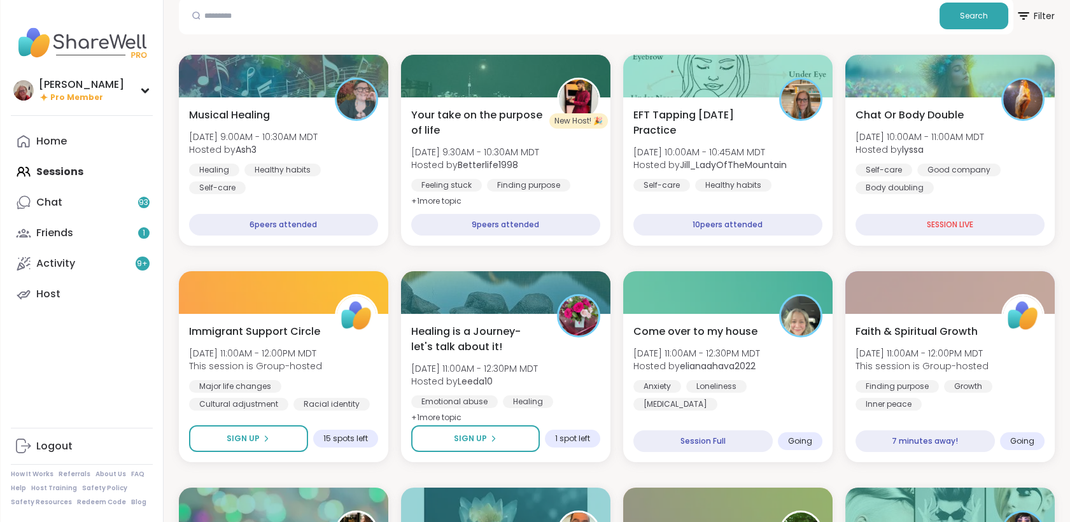
scroll to position [212, 0]
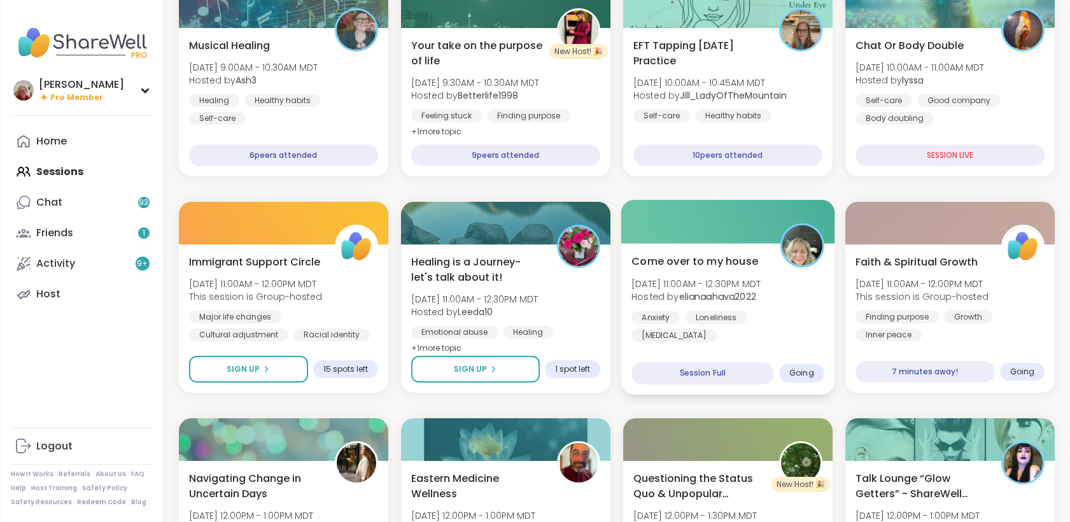
click at [738, 261] on span "Come over to my house" at bounding box center [694, 260] width 127 height 15
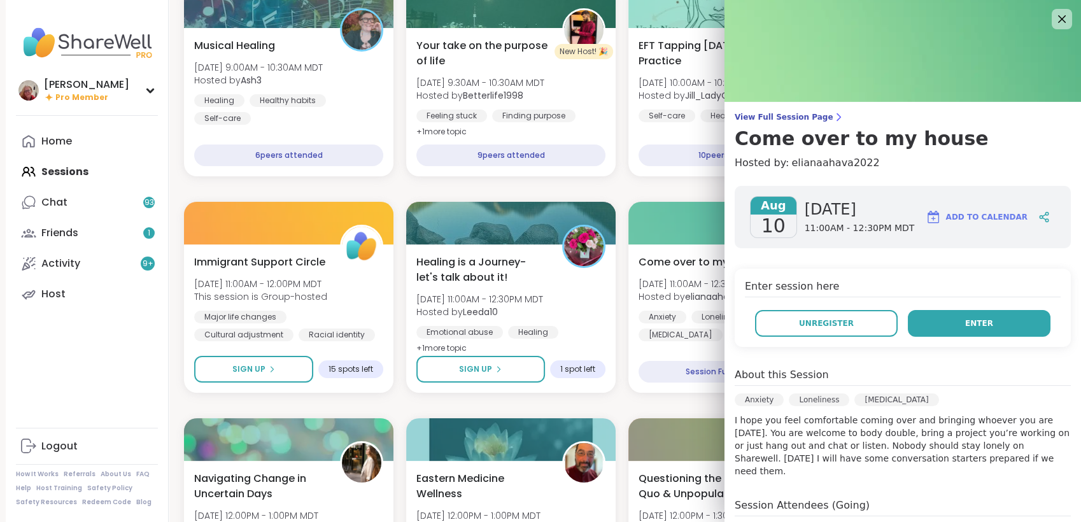
click at [929, 325] on button "Enter" at bounding box center [979, 323] width 143 height 27
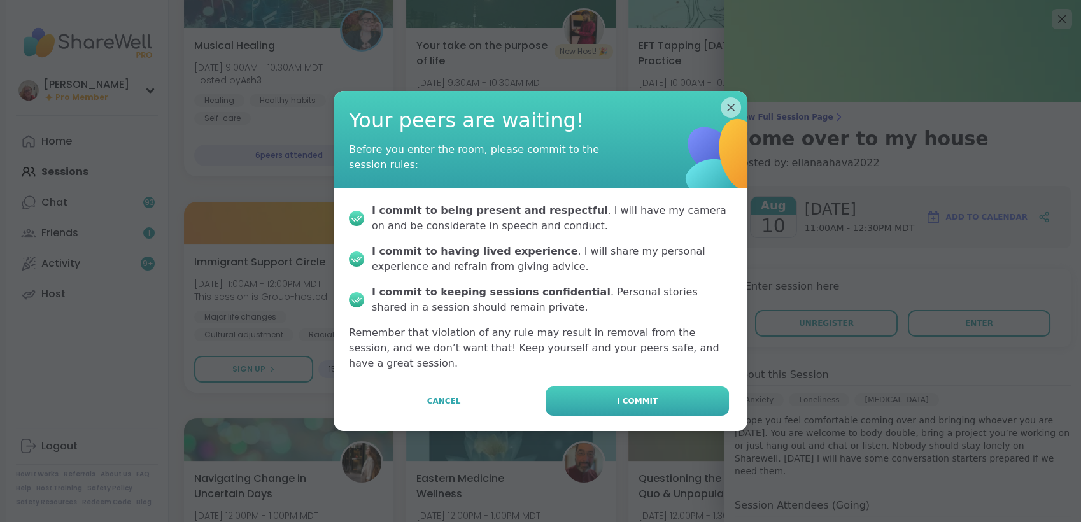
click at [683, 390] on button "I commit" at bounding box center [636, 400] width 183 height 29
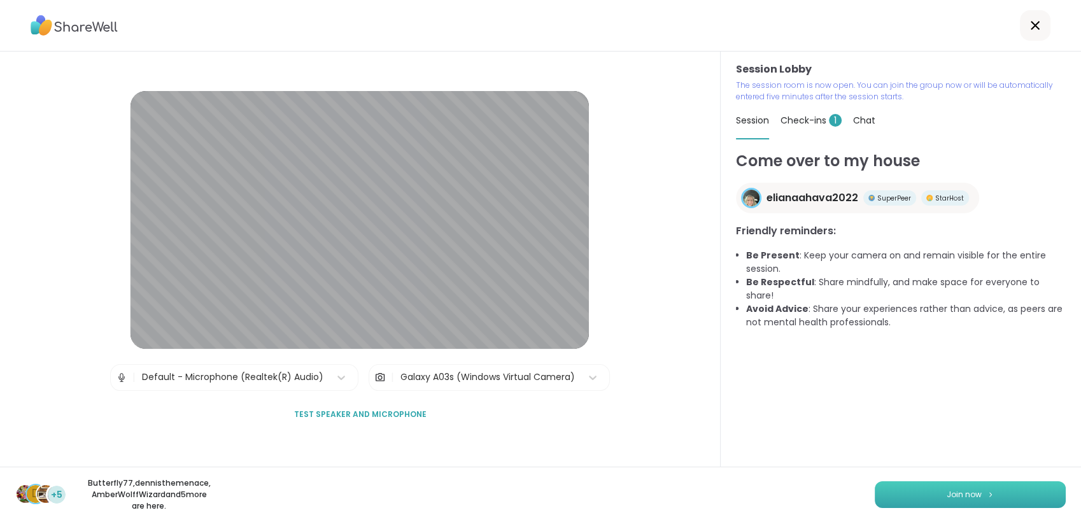
click at [875, 483] on button "Join now" at bounding box center [970, 494] width 191 height 27
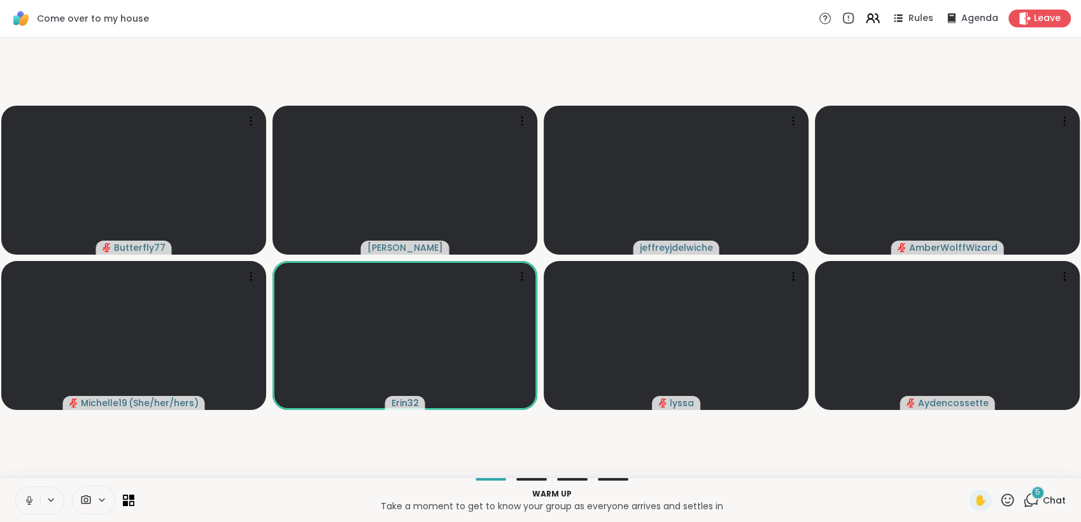
click at [25, 498] on icon at bounding box center [29, 500] width 11 height 11
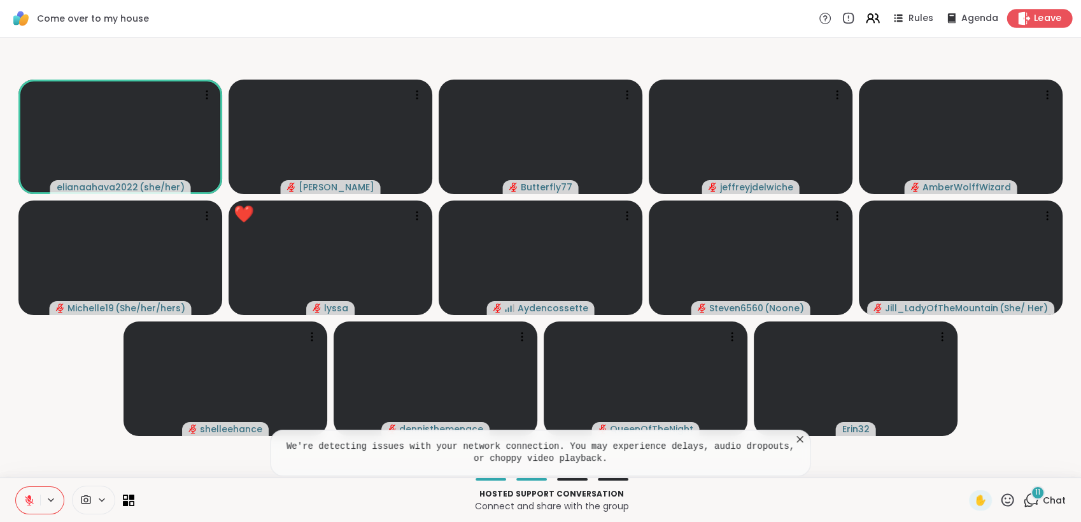
click at [1034, 16] on span "Leave" at bounding box center [1048, 18] width 28 height 13
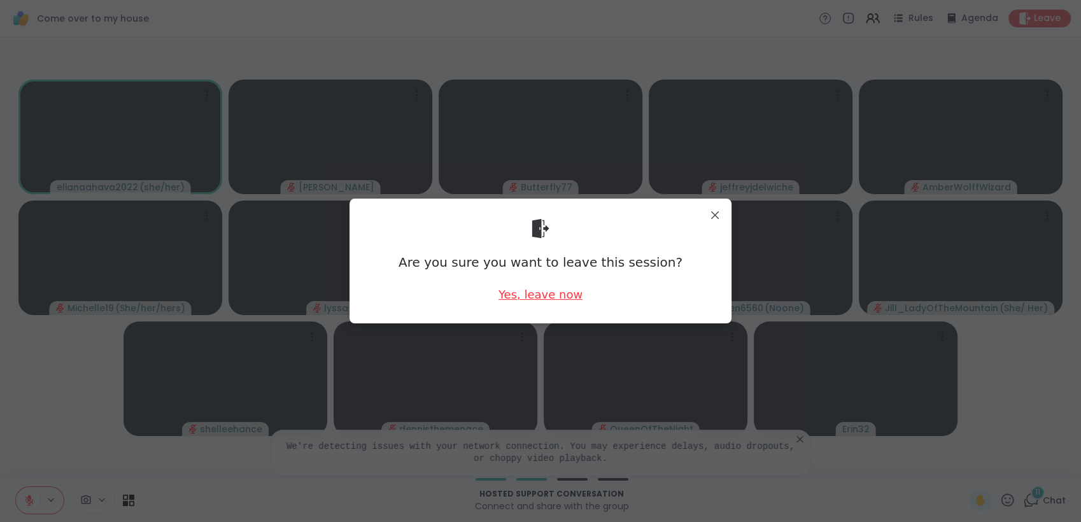
click at [560, 294] on div "Yes, leave now" at bounding box center [540, 294] width 84 height 16
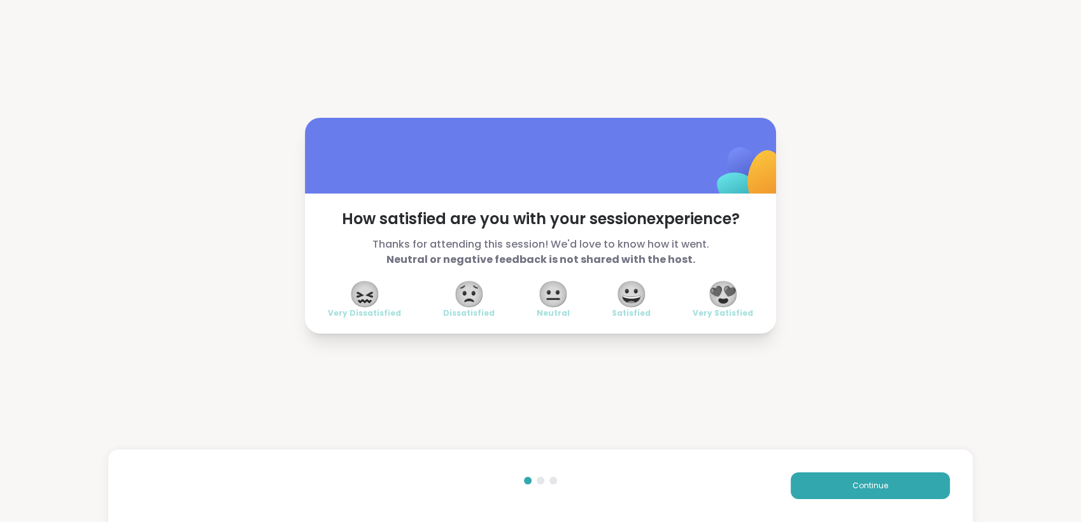
click at [724, 295] on span "😍" at bounding box center [723, 294] width 32 height 23
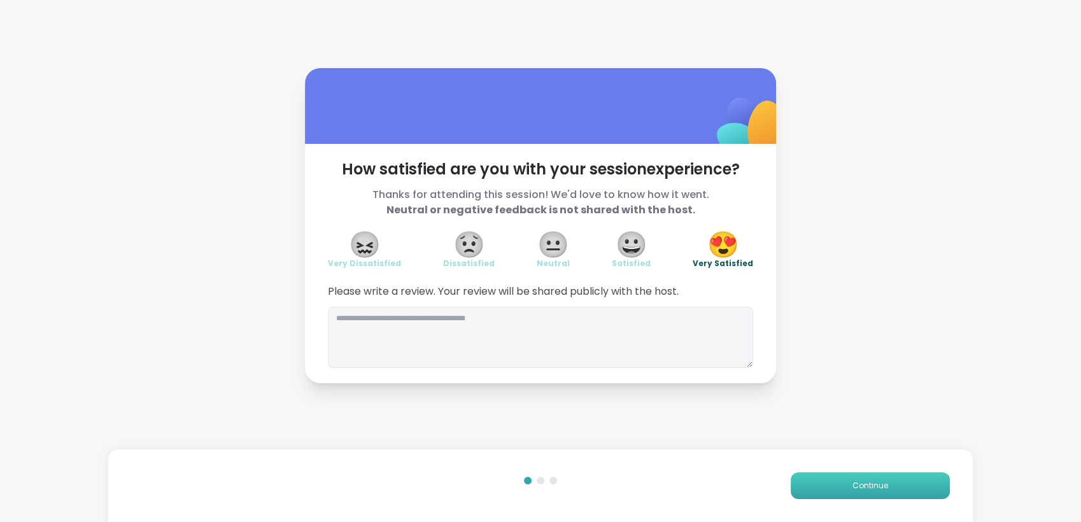
click at [883, 489] on button "Continue" at bounding box center [870, 485] width 159 height 27
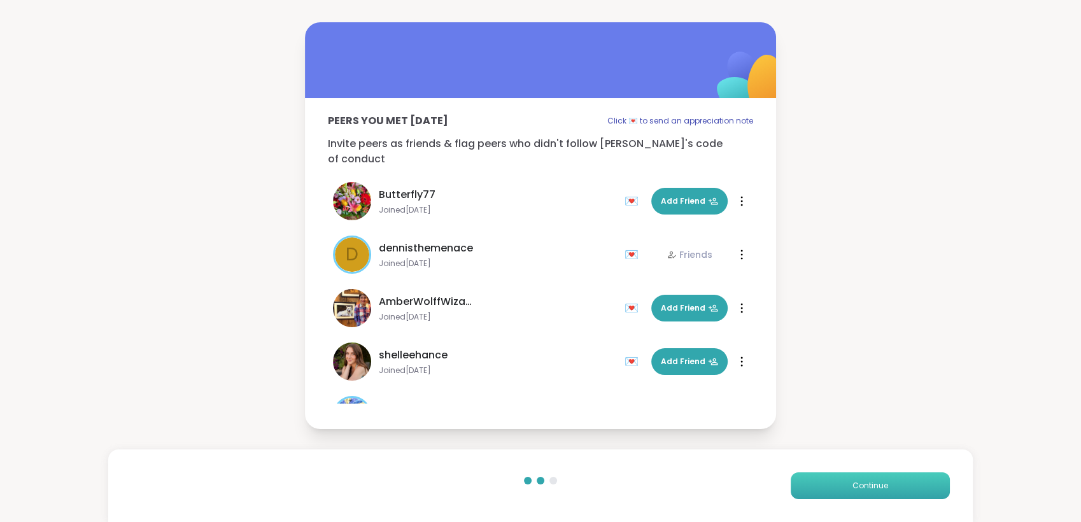
click at [873, 477] on button "Continue" at bounding box center [870, 485] width 159 height 27
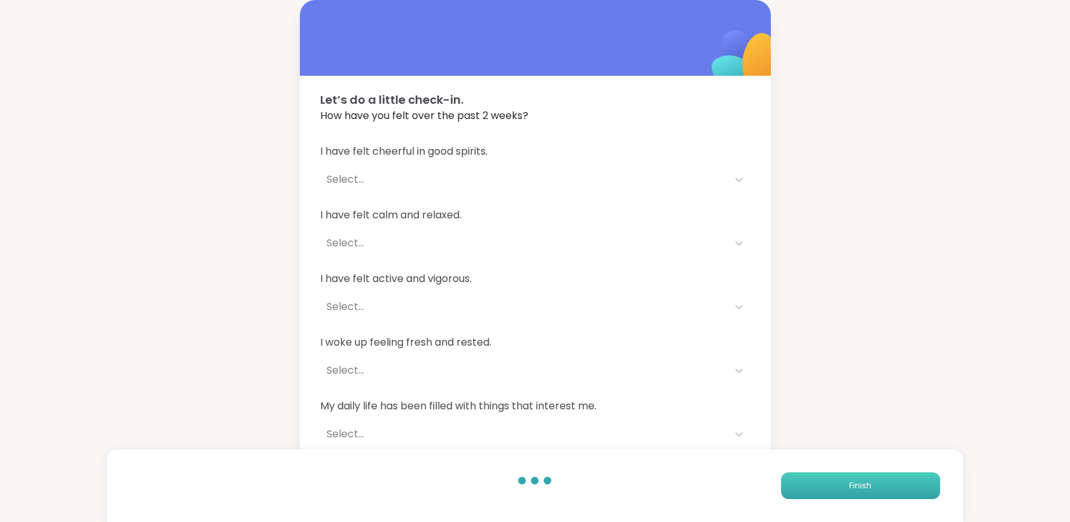
click at [873, 477] on button "Finish" at bounding box center [860, 485] width 159 height 27
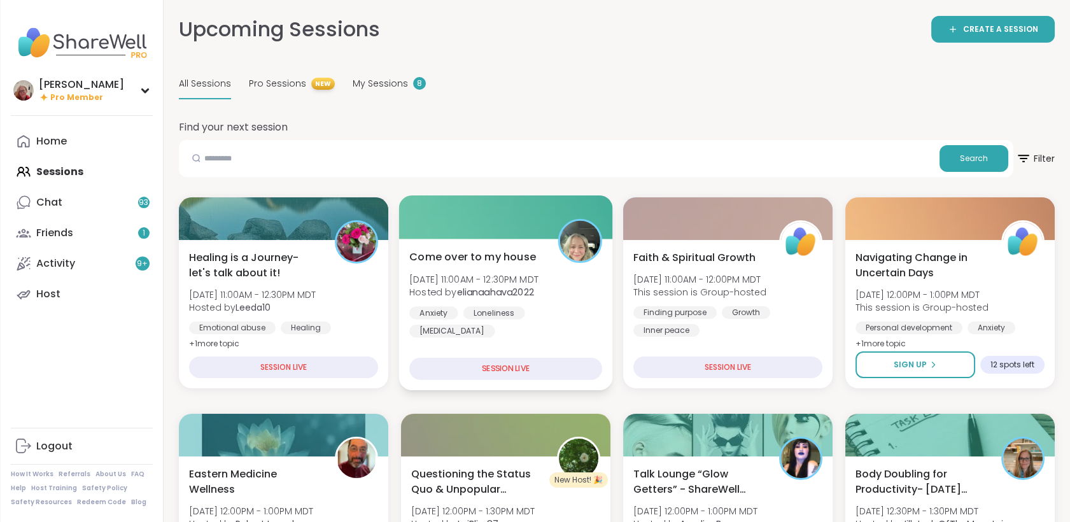
click at [570, 254] on img at bounding box center [579, 241] width 40 height 40
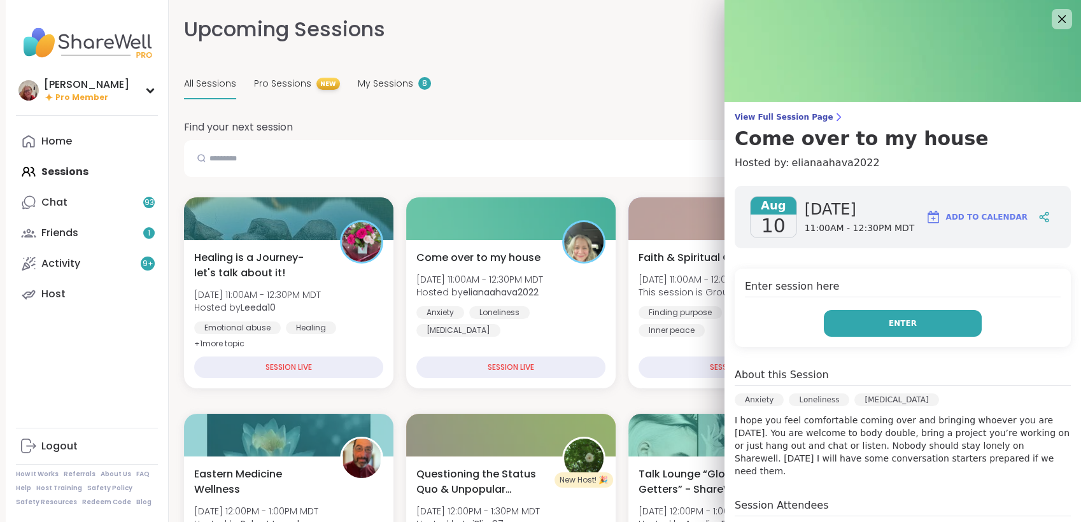
click at [870, 320] on button "Enter" at bounding box center [903, 323] width 158 height 27
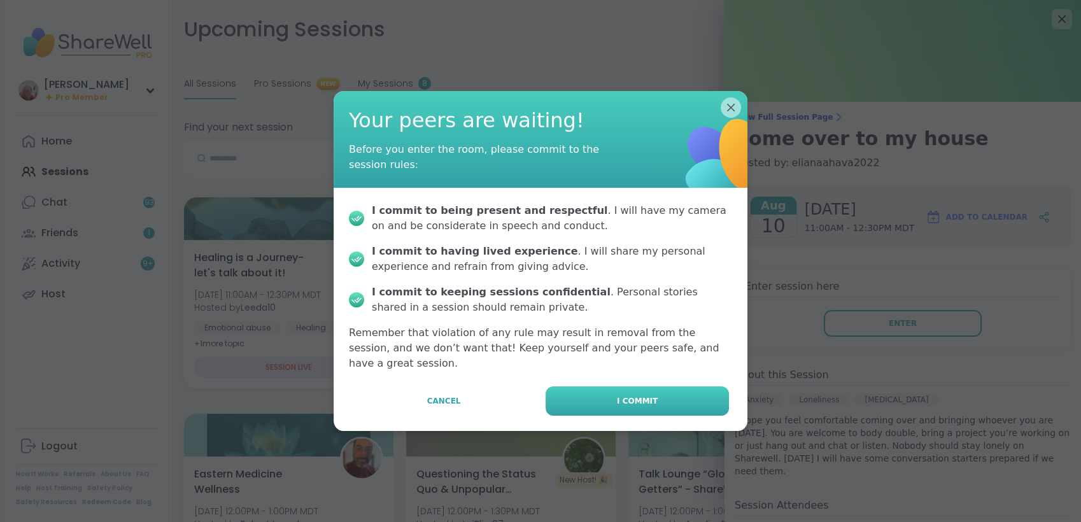
click at [672, 389] on button "I commit" at bounding box center [636, 400] width 183 height 29
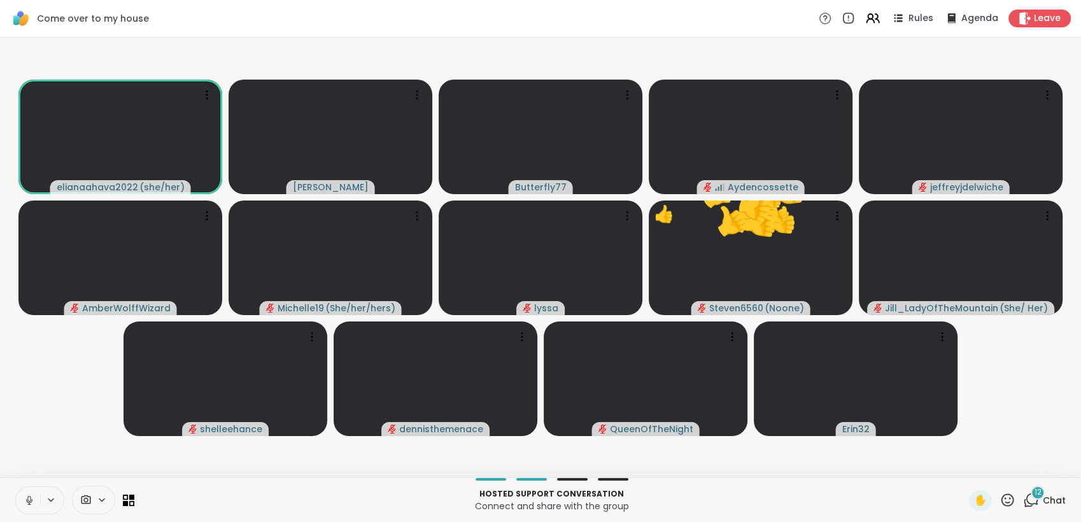
click at [1043, 494] on span "Chat" at bounding box center [1054, 500] width 23 height 13
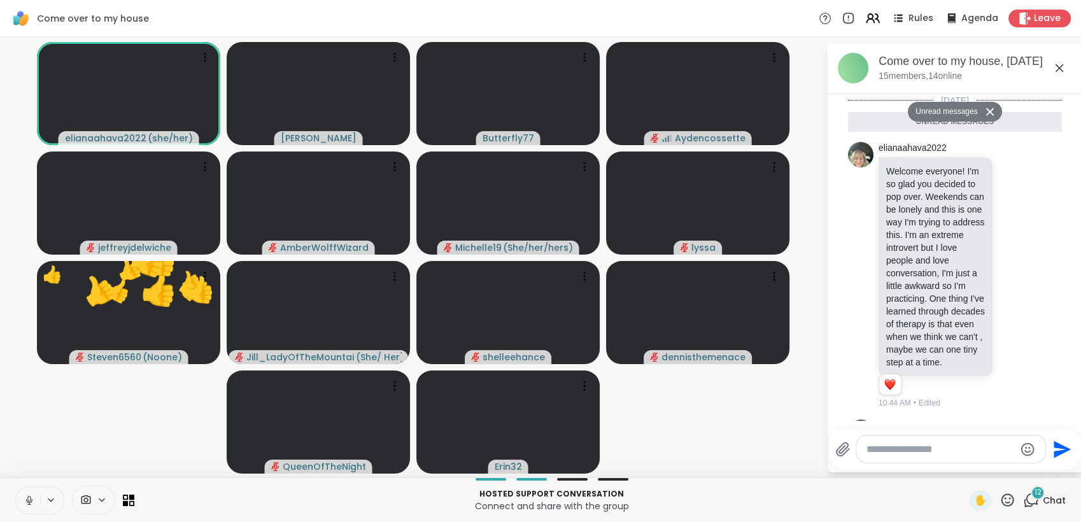
scroll to position [1441, 0]
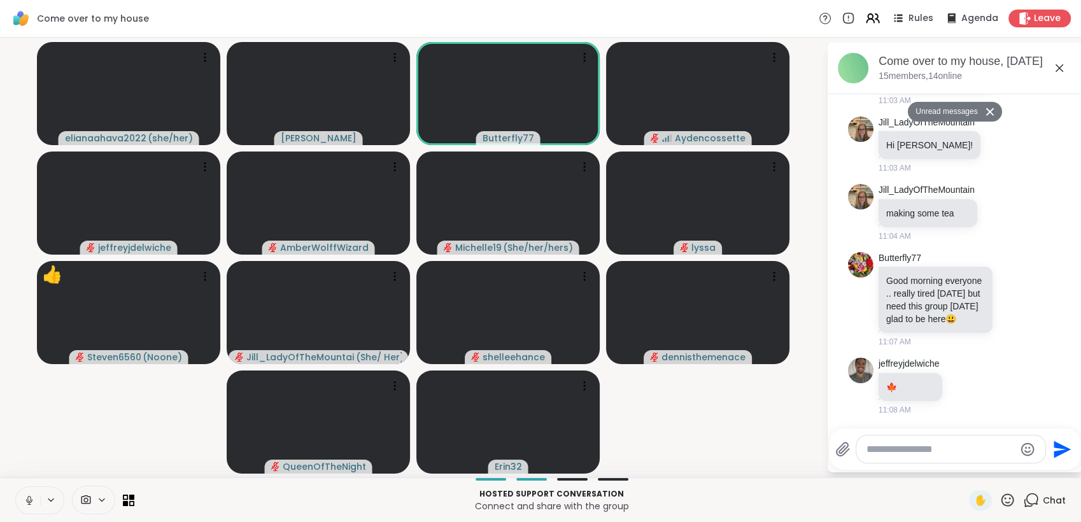
click at [32, 500] on icon at bounding box center [29, 500] width 6 height 4
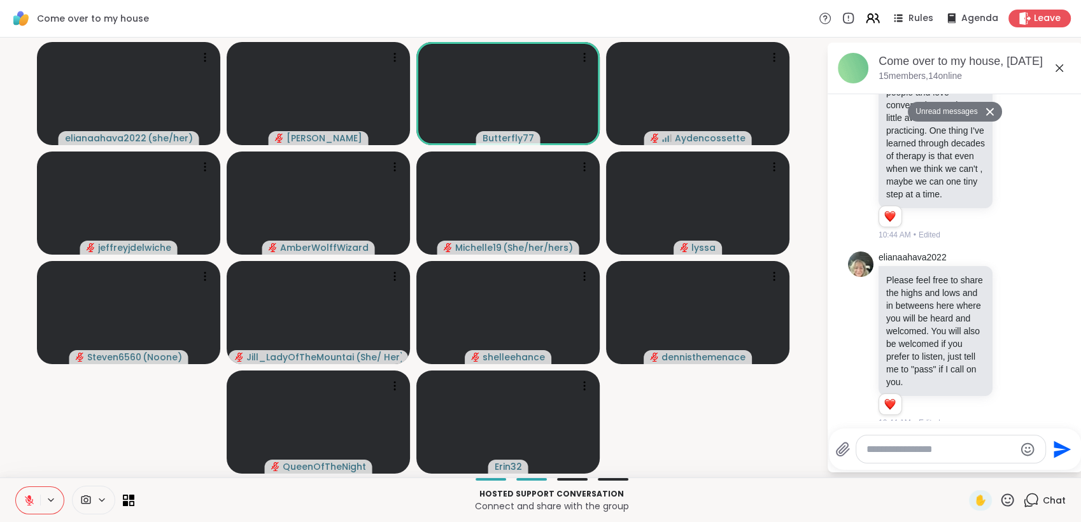
scroll to position [0, 0]
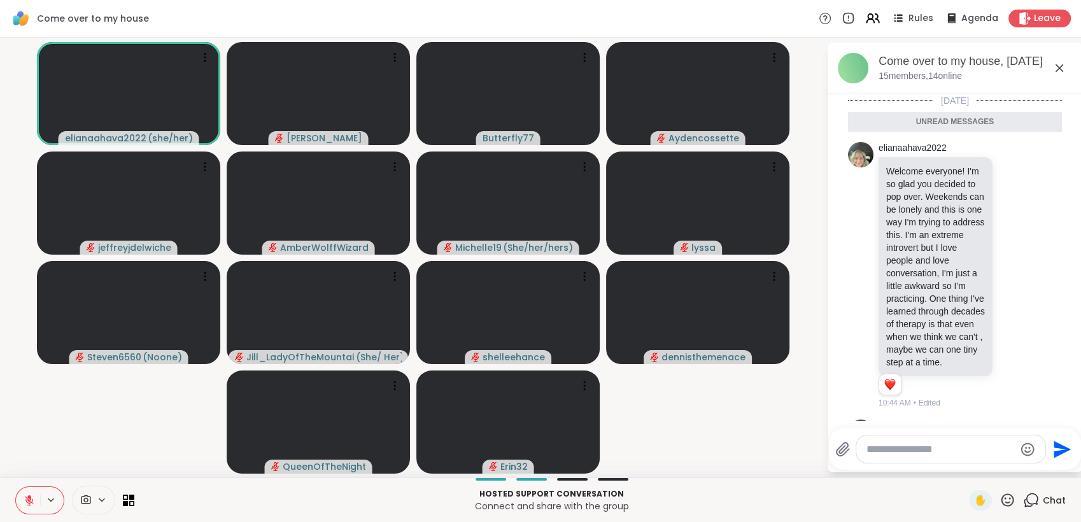
click at [999, 496] on icon at bounding box center [1007, 500] width 16 height 16
click at [964, 466] on span "❤️" at bounding box center [970, 466] width 13 height 15
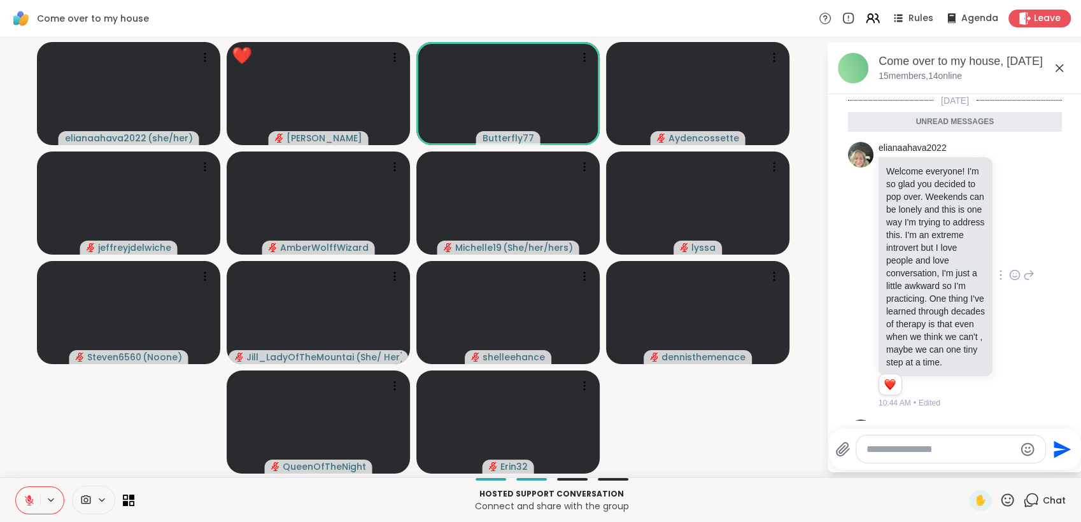
click at [1009, 281] on icon at bounding box center [1014, 275] width 11 height 13
click at [1009, 260] on div "Select Reaction: Heart" at bounding box center [1014, 254] width 11 height 11
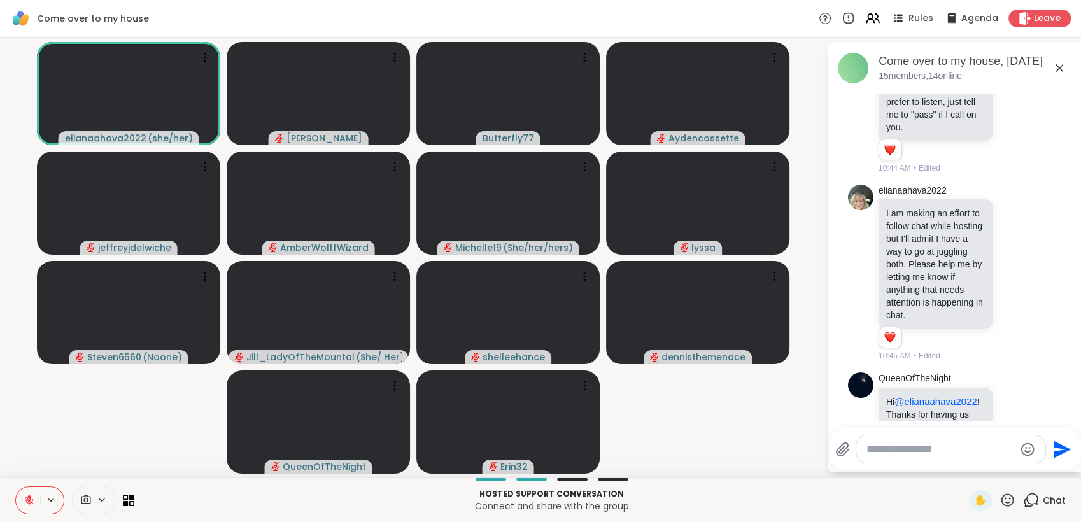
scroll to position [424, 0]
click at [1010, 276] on icon at bounding box center [1015, 272] width 10 height 10
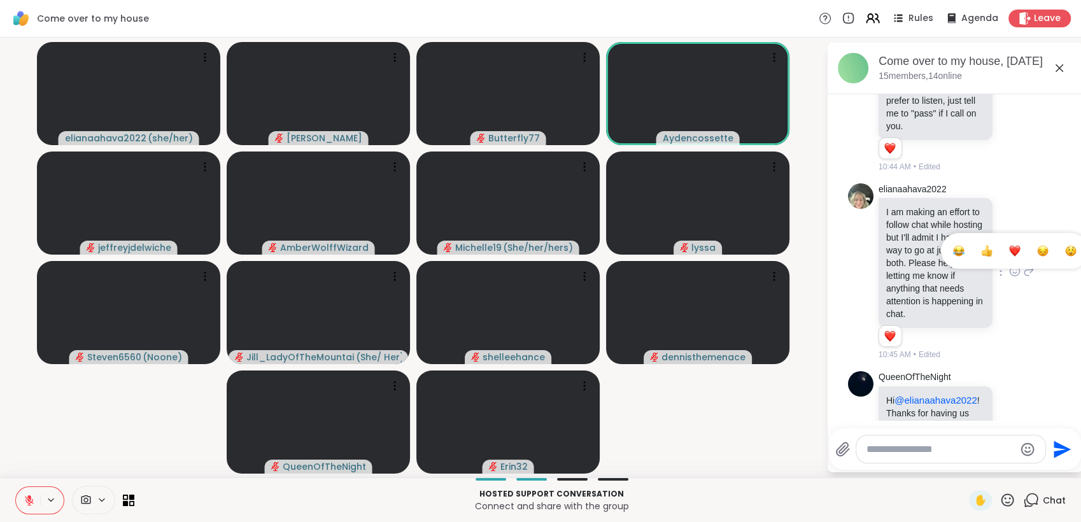
click at [1009, 257] on div "Select Reaction: Heart" at bounding box center [1014, 250] width 11 height 11
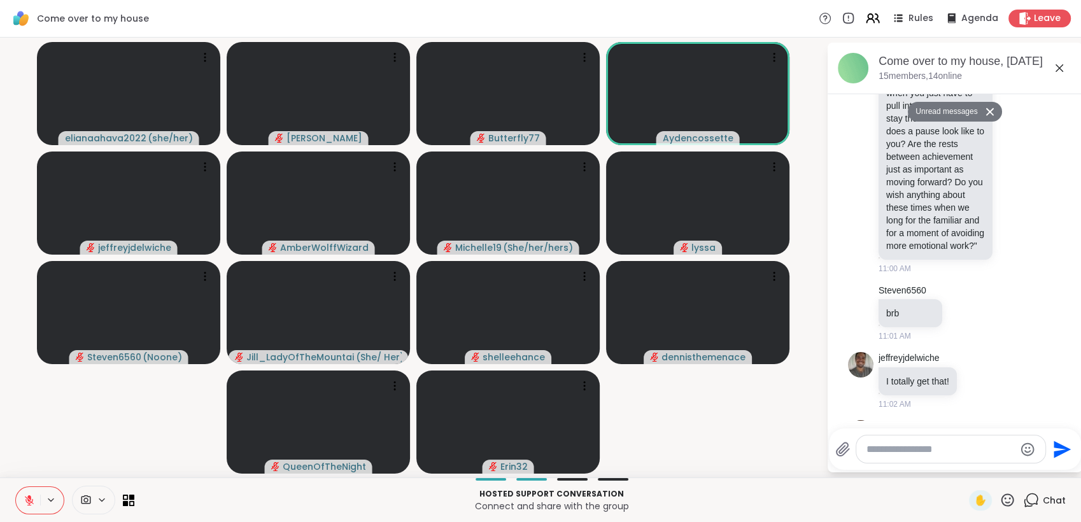
scroll to position [848, 0]
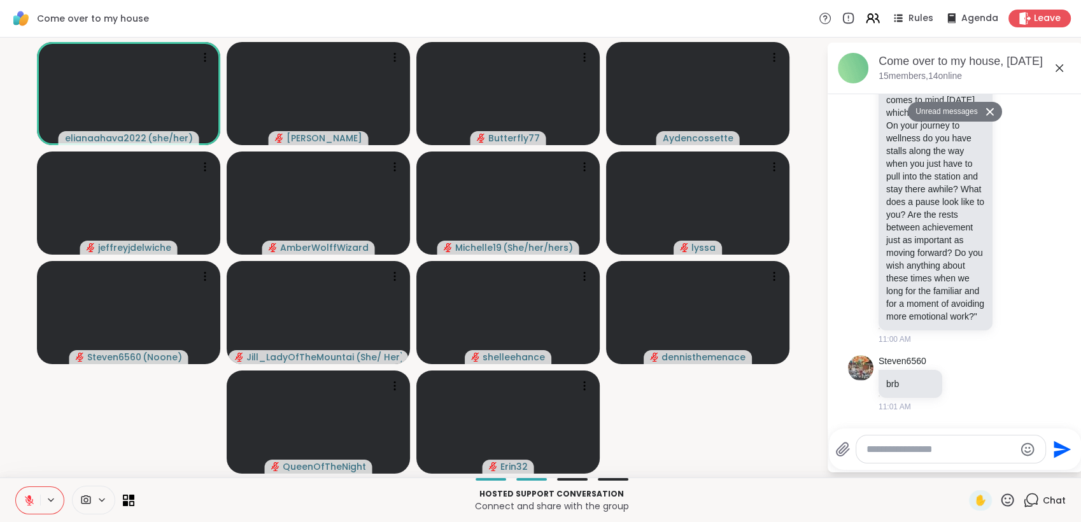
click at [1004, 498] on icon at bounding box center [1007, 500] width 16 height 16
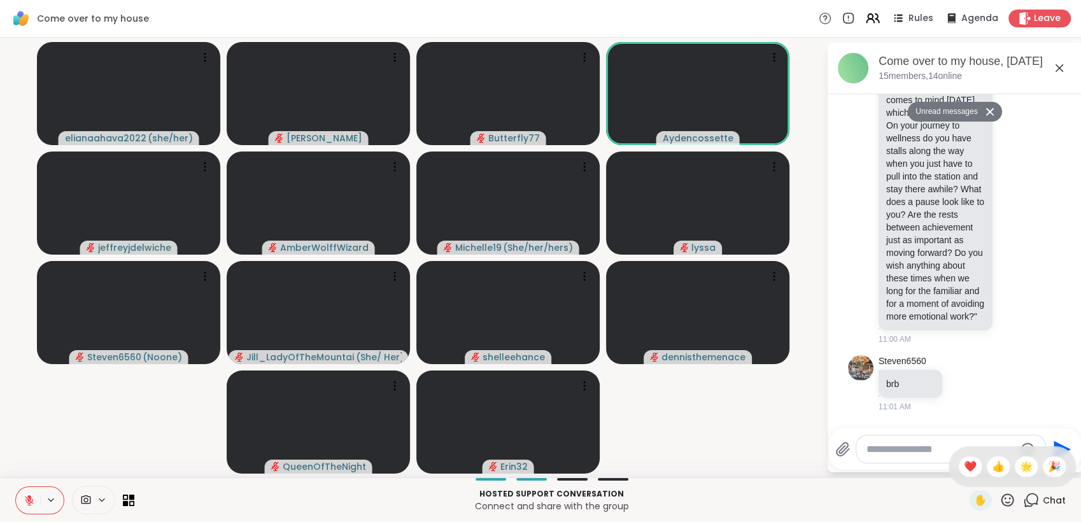
click at [964, 468] on span "❤️" at bounding box center [970, 466] width 13 height 15
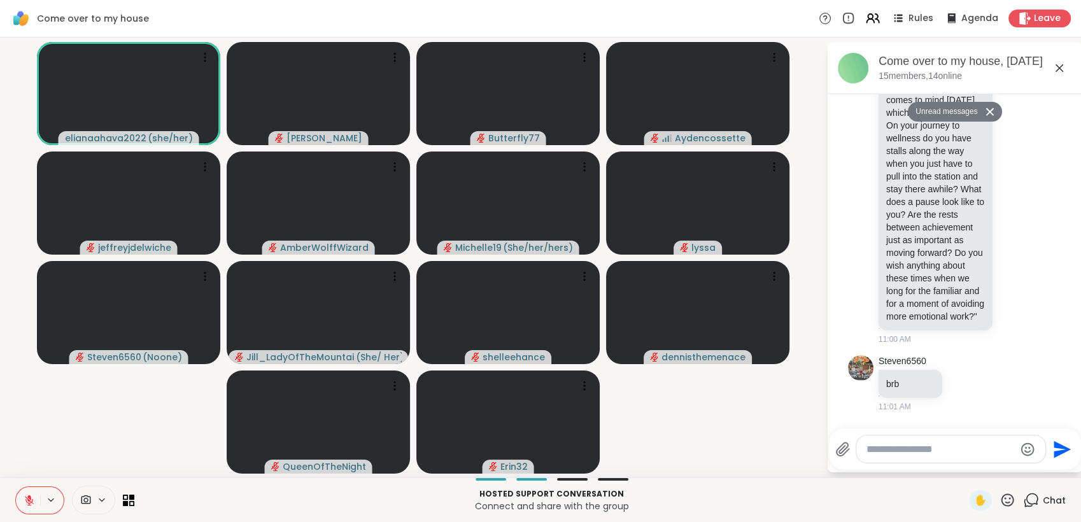
click at [999, 496] on icon at bounding box center [1007, 500] width 16 height 16
click at [964, 474] on span "❤️" at bounding box center [970, 466] width 13 height 15
click at [1001, 500] on icon at bounding box center [1007, 500] width 16 height 16
click at [1020, 467] on span "🌟" at bounding box center [1026, 466] width 13 height 15
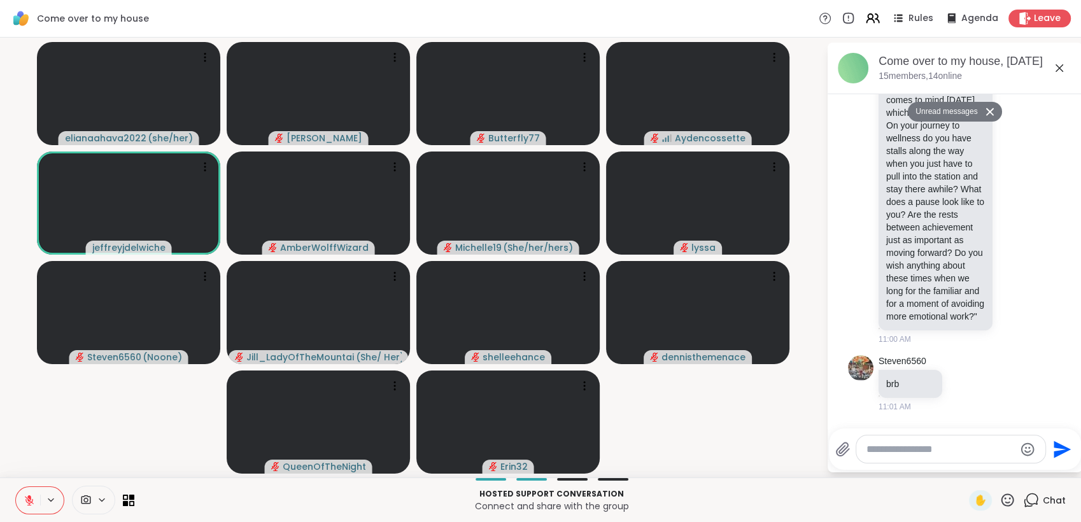
click at [999, 500] on icon at bounding box center [1007, 500] width 16 height 16
click at [948, 473] on div "✋ ❤️ 👍 🌟 🎉" at bounding box center [1011, 466] width 127 height 41
click at [1001, 495] on icon at bounding box center [1007, 499] width 13 height 13
click at [964, 463] on span "❤️" at bounding box center [970, 466] width 13 height 15
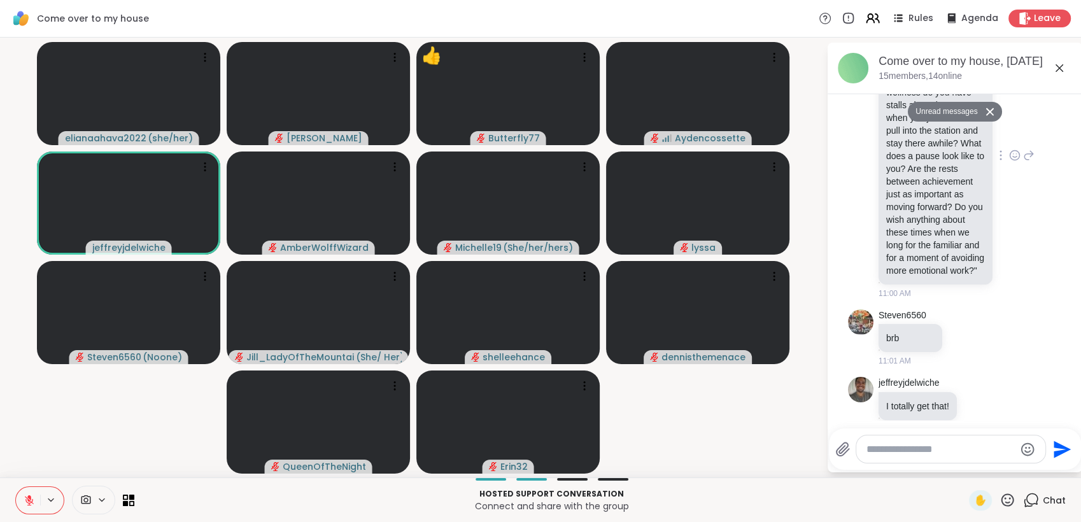
scroll to position [919, 0]
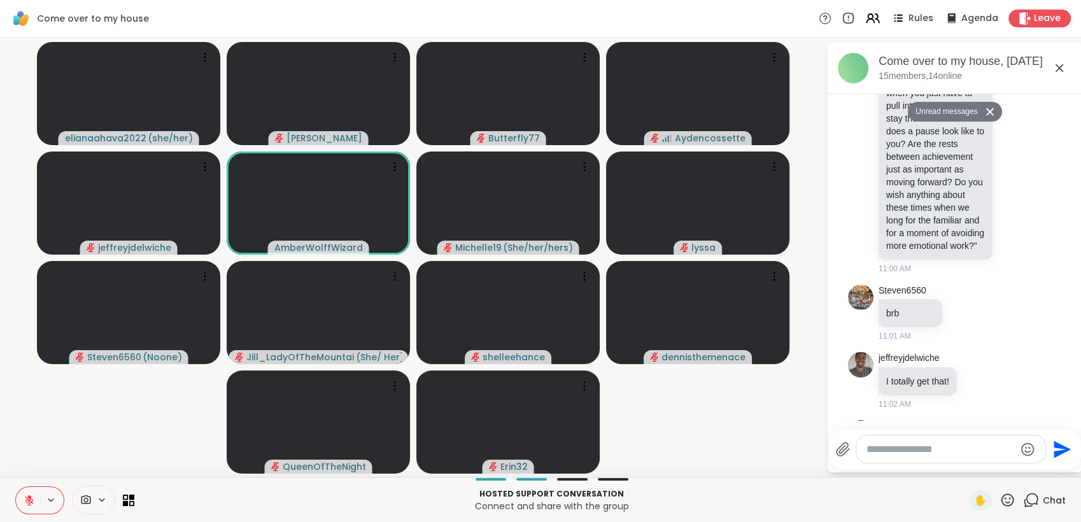
click at [999, 496] on icon at bounding box center [1007, 500] width 16 height 16
click at [964, 465] on span "❤️" at bounding box center [970, 466] width 13 height 15
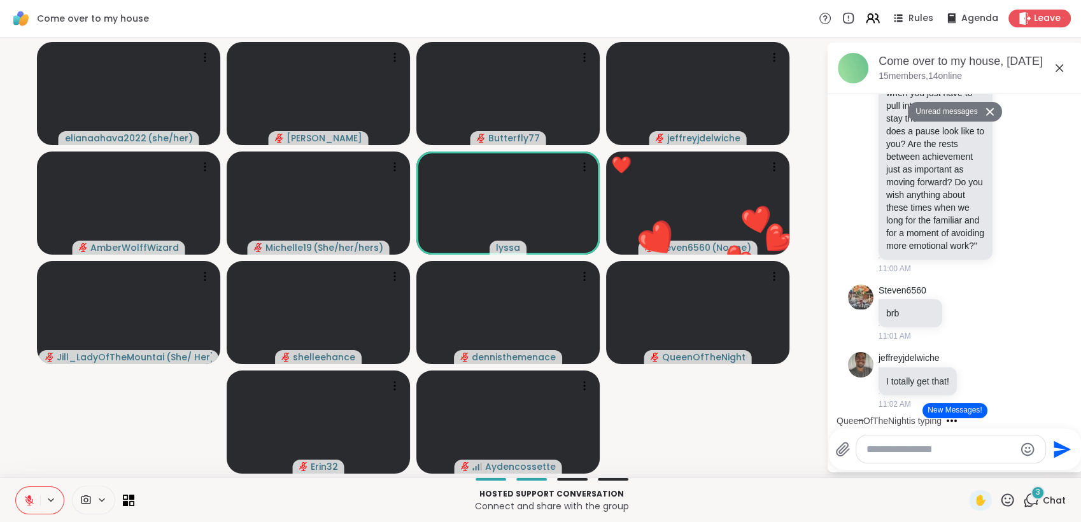
click at [999, 501] on icon at bounding box center [1007, 500] width 16 height 16
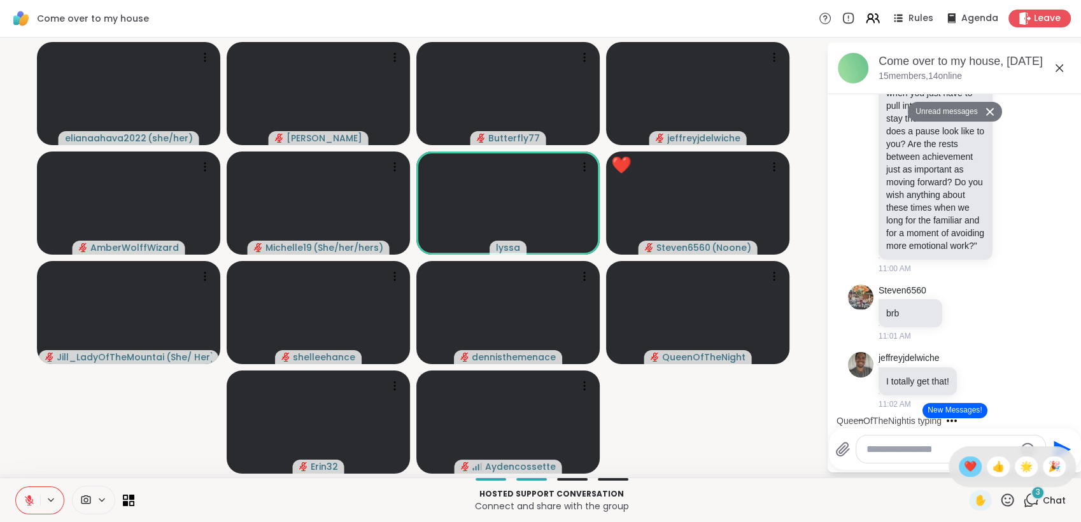
click at [964, 463] on span "❤️" at bounding box center [970, 466] width 13 height 15
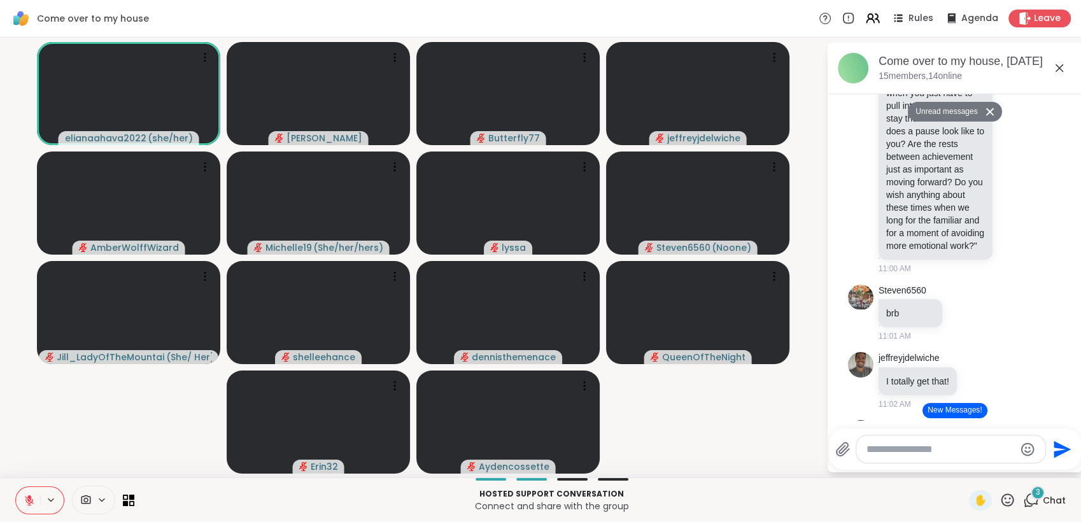
click at [999, 495] on icon at bounding box center [1007, 500] width 16 height 16
click at [964, 467] on span "❤️" at bounding box center [970, 466] width 13 height 15
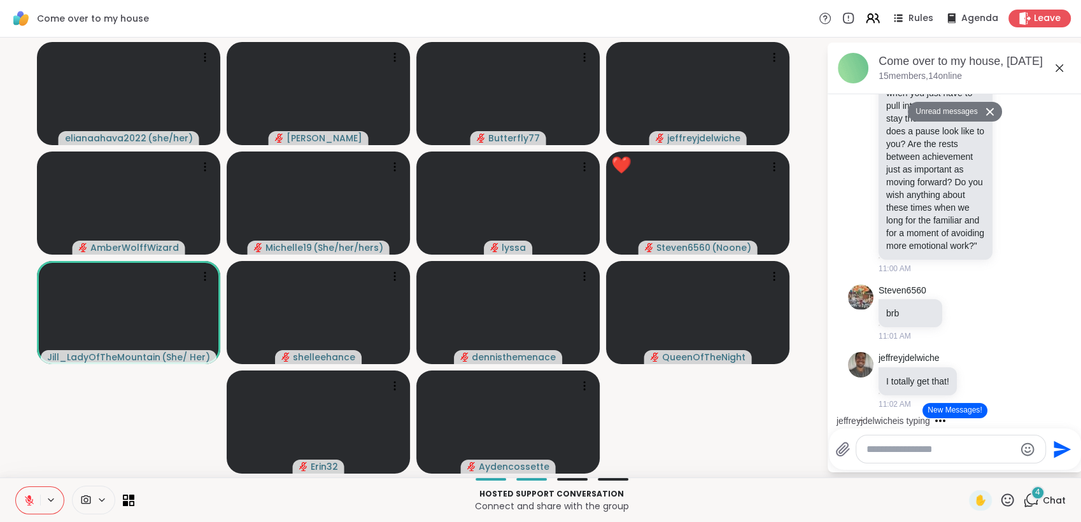
click at [1001, 495] on icon at bounding box center [1007, 499] width 13 height 13
click at [964, 465] on span "❤️" at bounding box center [970, 466] width 13 height 15
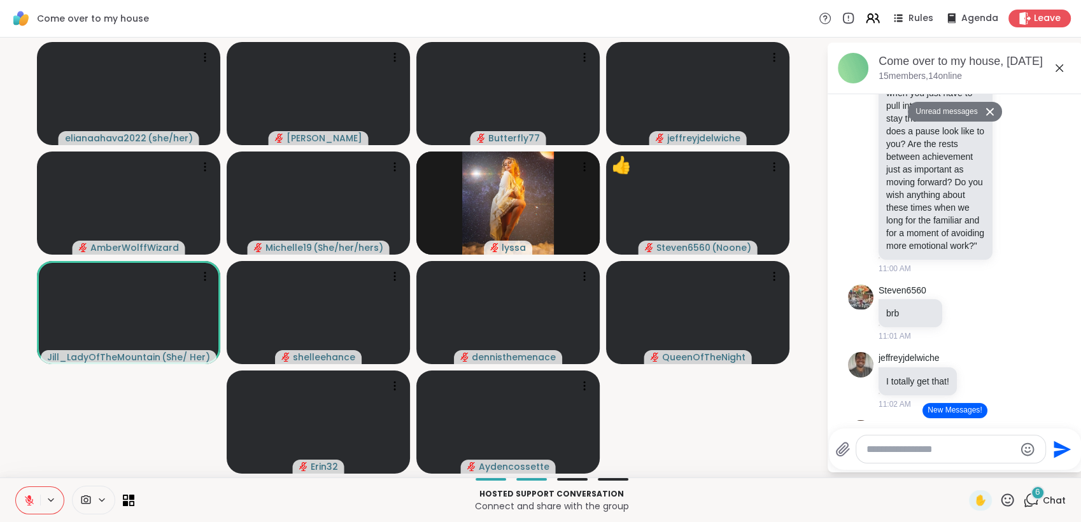
click at [1001, 496] on icon at bounding box center [1007, 499] width 13 height 13
click at [1020, 463] on span "🌟" at bounding box center [1026, 466] width 13 height 15
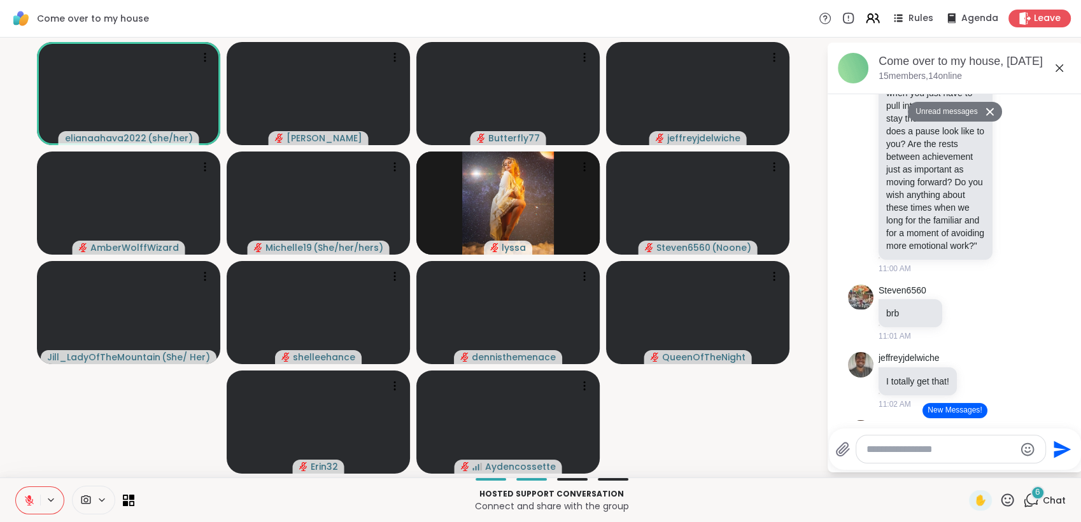
click at [997, 491] on div "✋" at bounding box center [992, 500] width 46 height 20
click at [999, 496] on icon at bounding box center [1007, 500] width 16 height 16
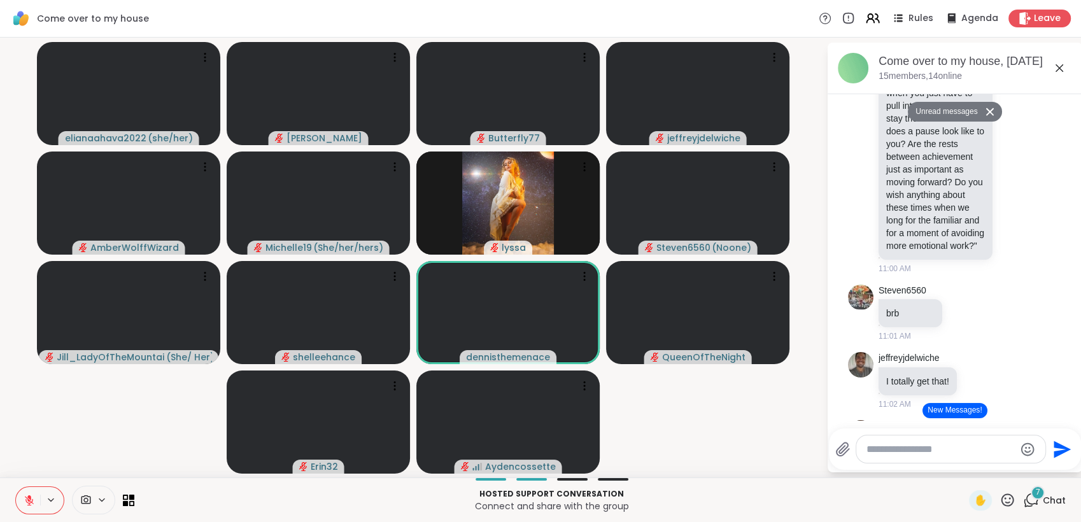
click at [998, 491] on div "✋" at bounding box center [992, 500] width 46 height 20
click at [1001, 494] on icon at bounding box center [1007, 499] width 13 height 13
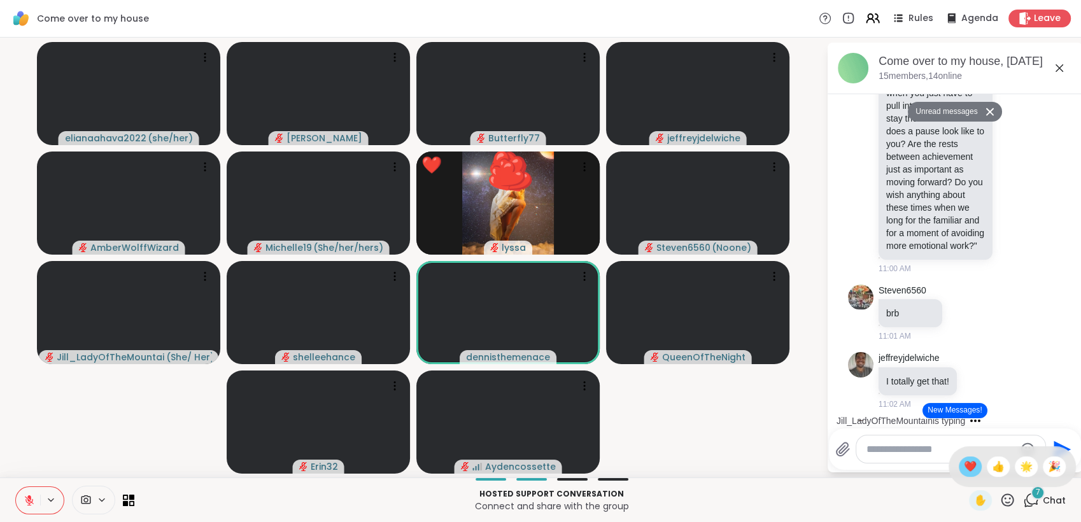
click at [964, 469] on span "❤️" at bounding box center [970, 466] width 13 height 15
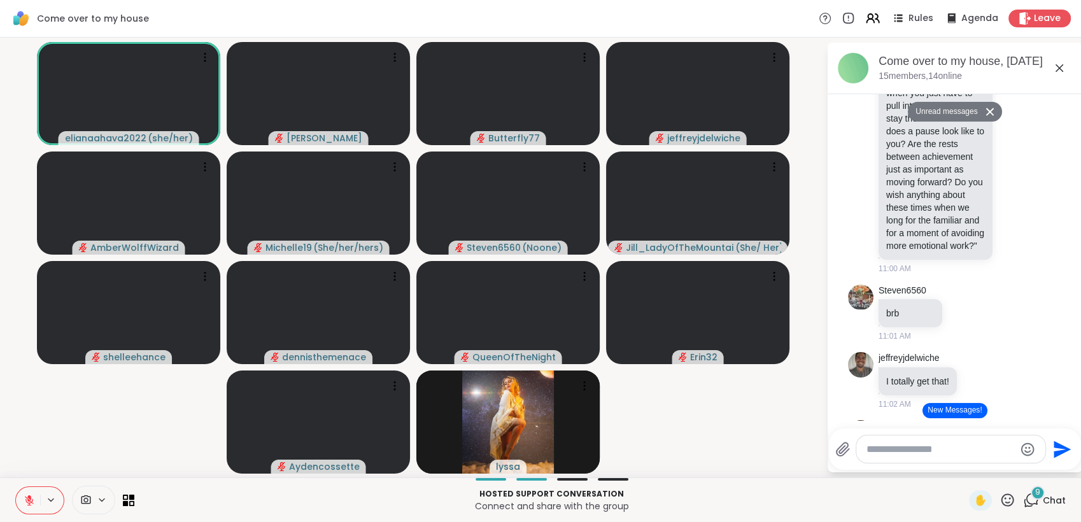
click at [1002, 502] on icon at bounding box center [1007, 500] width 16 height 16
click at [964, 464] on span "❤️" at bounding box center [970, 466] width 13 height 15
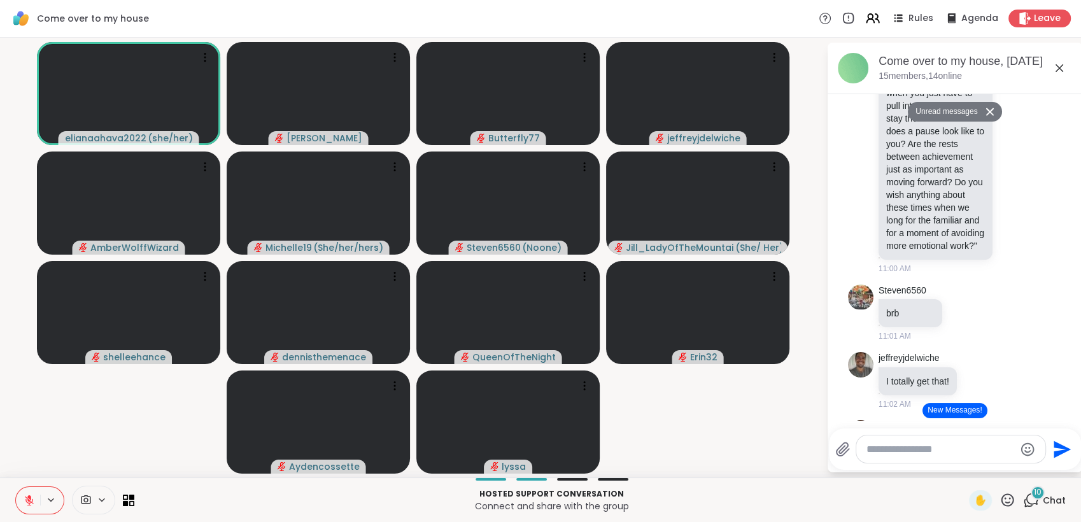
click at [32, 505] on icon at bounding box center [29, 500] width 11 height 11
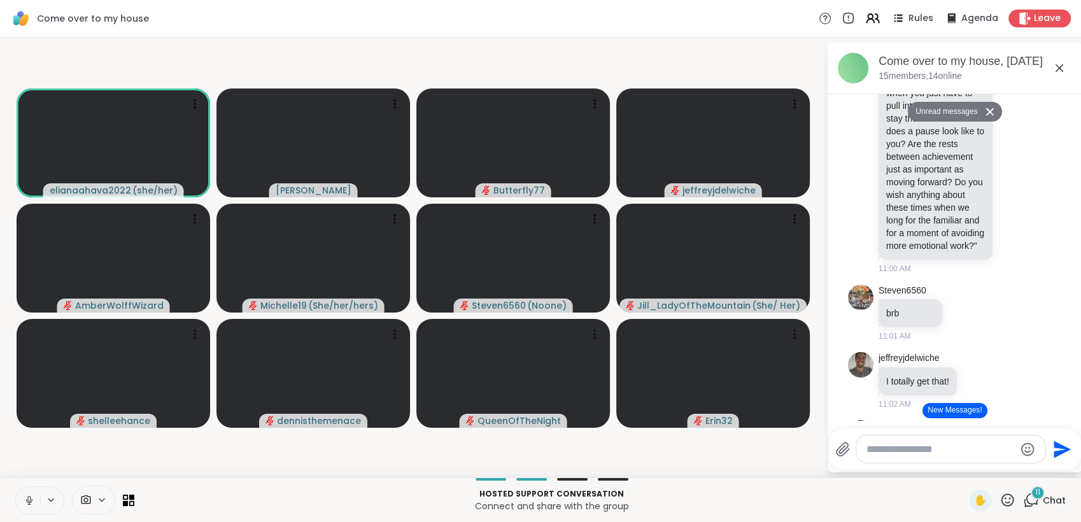
click at [25, 503] on icon at bounding box center [29, 500] width 11 height 11
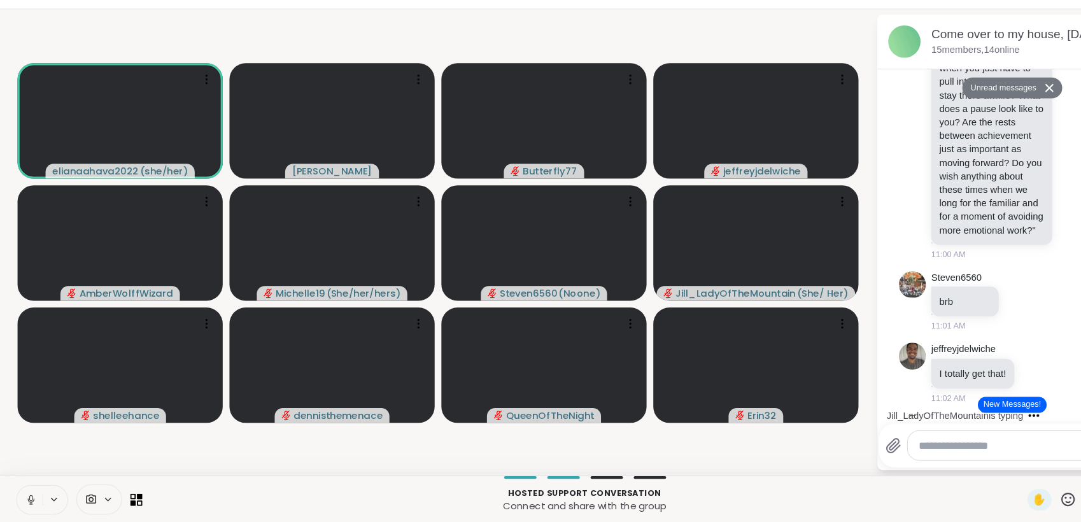
click at [26, 498] on icon at bounding box center [29, 500] width 11 height 11
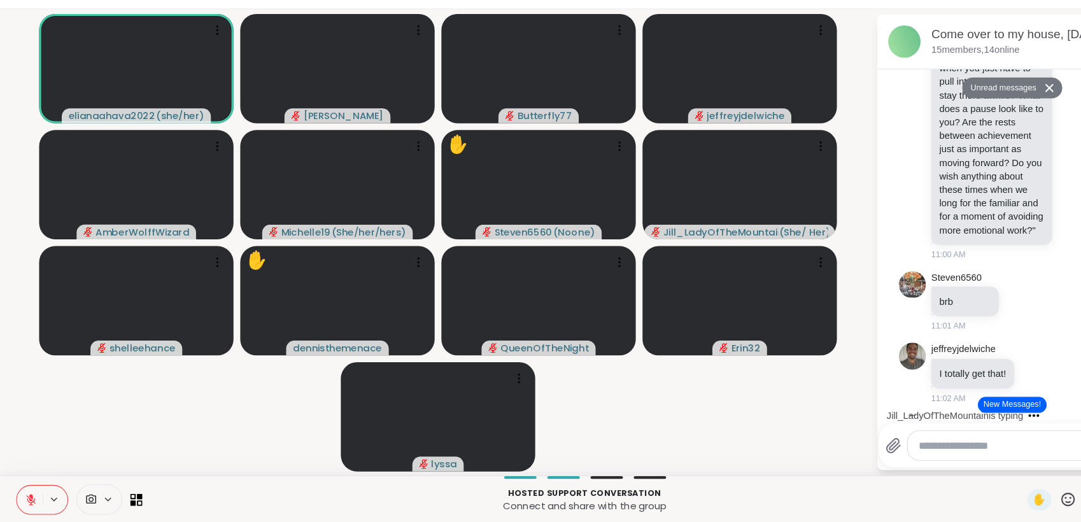
click at [870, 451] on textarea "Type your message" at bounding box center [940, 449] width 148 height 13
type textarea "***"
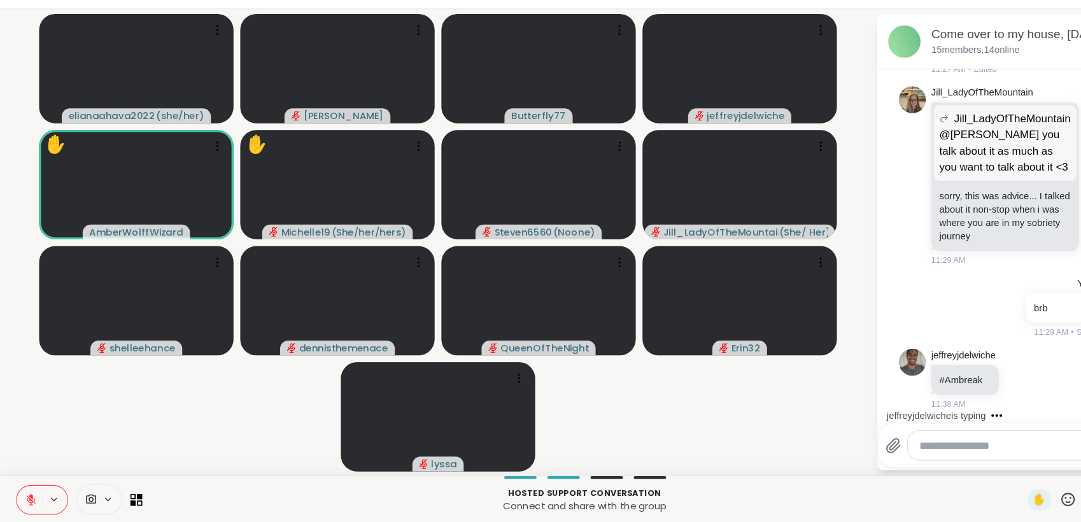
scroll to position [3114, 0]
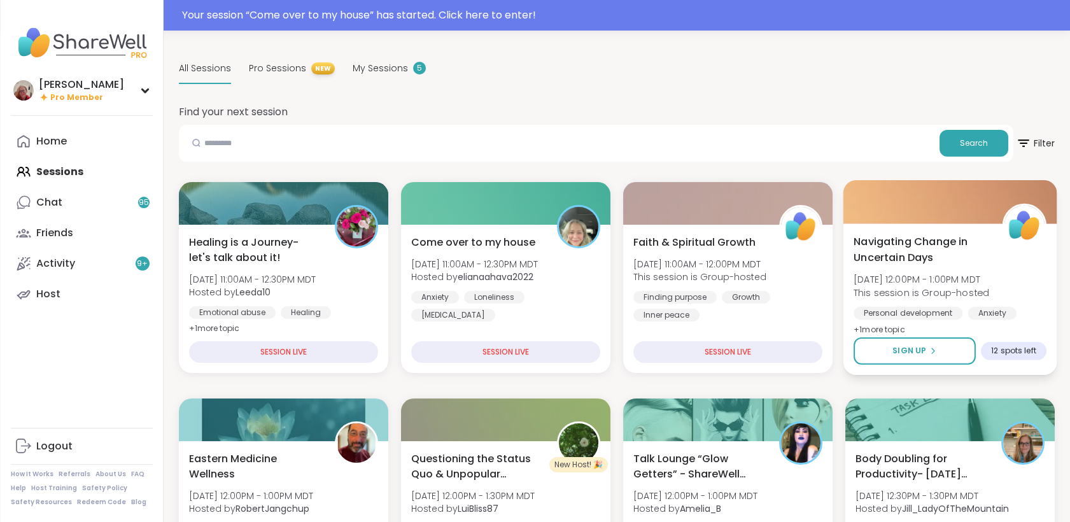
scroll to position [71, 0]
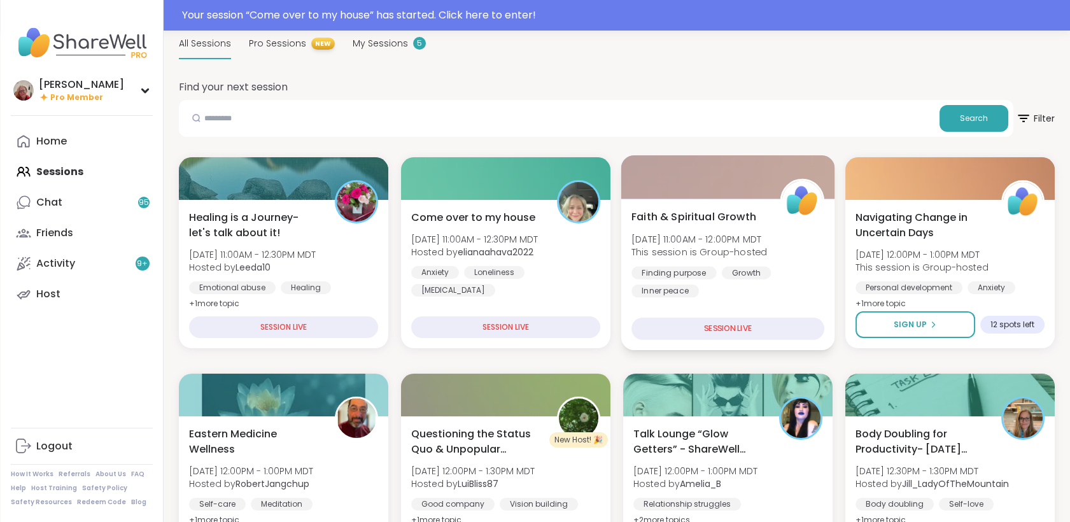
click at [773, 261] on div "Faith & Spiritual Growth Sun, Aug 10 | 11:00AM - 12:00PM MDT This session is Gr…" at bounding box center [727, 253] width 193 height 88
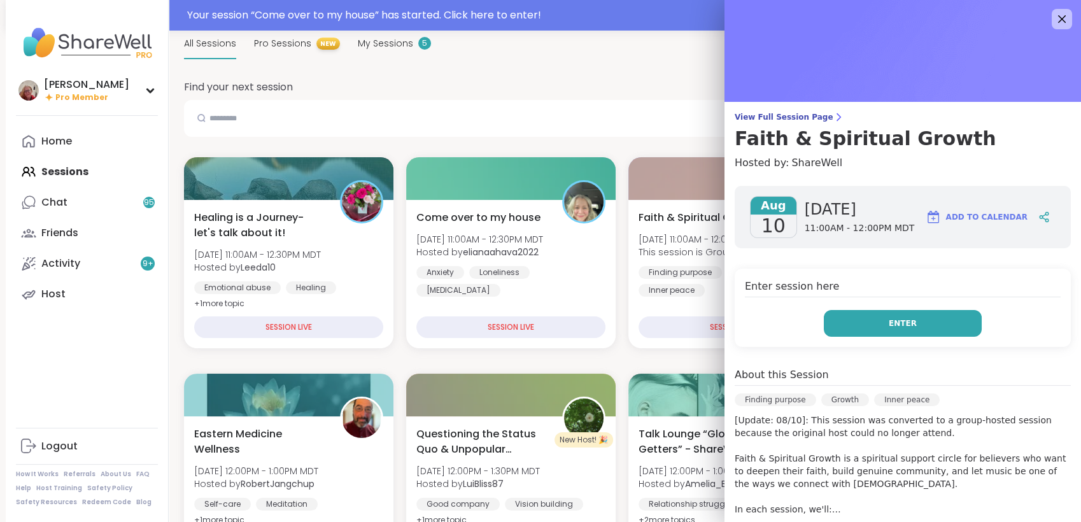
click at [892, 328] on button "Enter" at bounding box center [903, 323] width 158 height 27
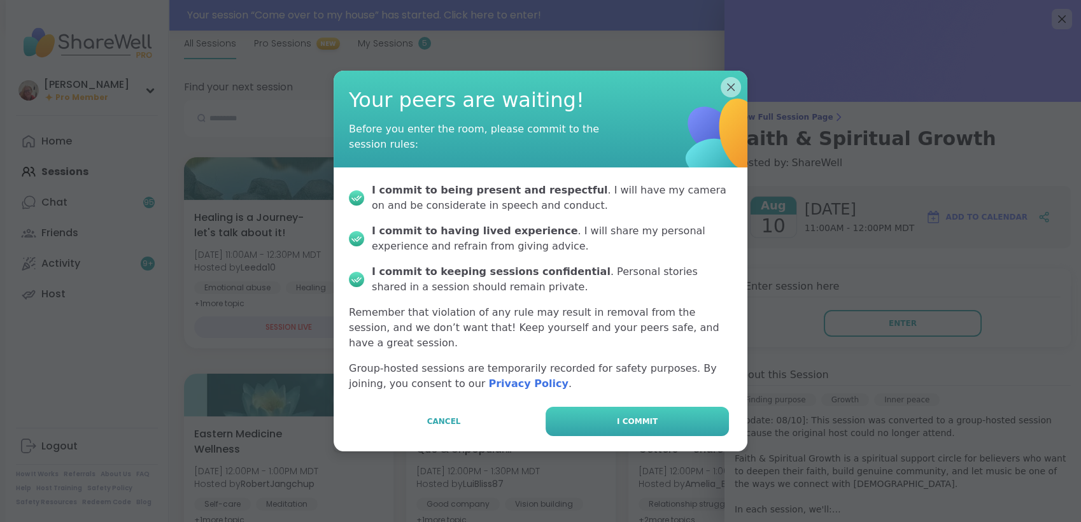
click at [638, 422] on button "I commit" at bounding box center [636, 421] width 183 height 29
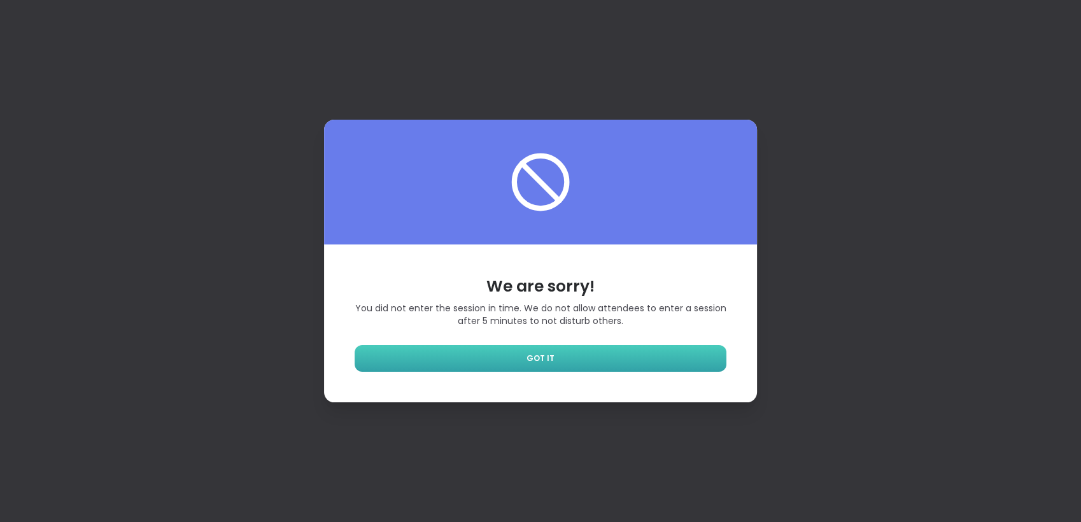
click at [634, 356] on link "GOT IT" at bounding box center [541, 358] width 372 height 27
